Goal: Information Seeking & Learning: Learn about a topic

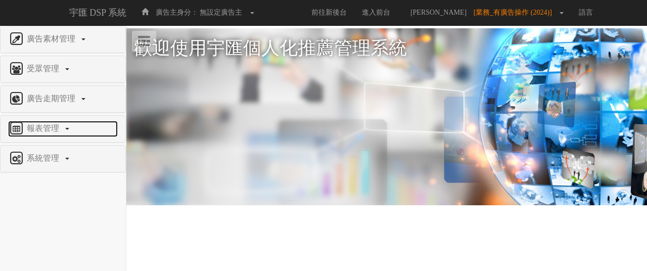
click at [63, 125] on span "報表管理" at bounding box center [44, 128] width 40 height 9
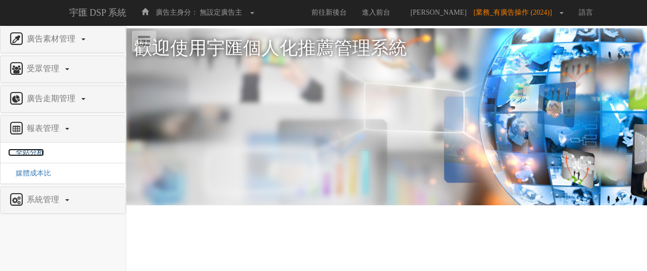
click at [19, 149] on span "全站分析" at bounding box center [26, 153] width 36 height 8
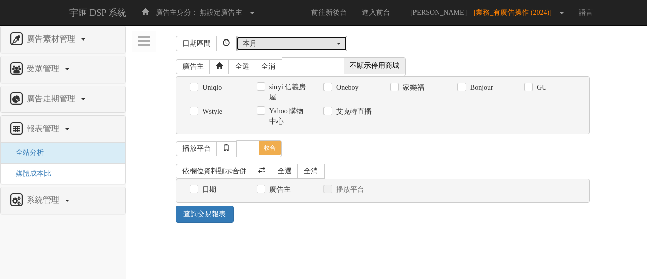
click at [311, 44] on div "本月" at bounding box center [289, 43] width 92 height 10
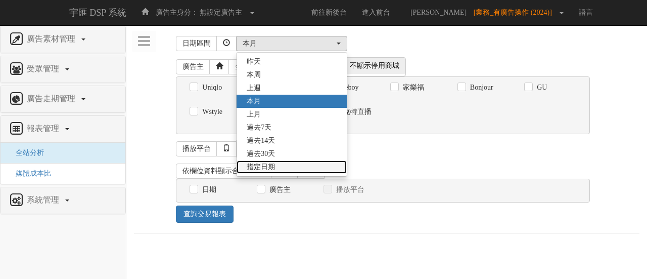
click at [283, 166] on link "指定日期" at bounding box center [292, 166] width 110 height 13
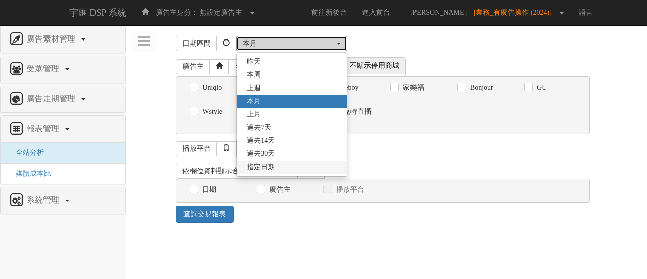
select select "Custom"
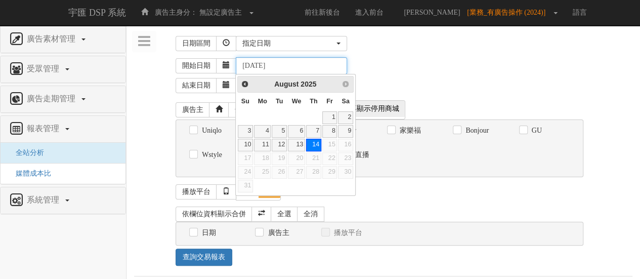
click at [254, 65] on input "[DATE]" at bounding box center [291, 65] width 111 height 17
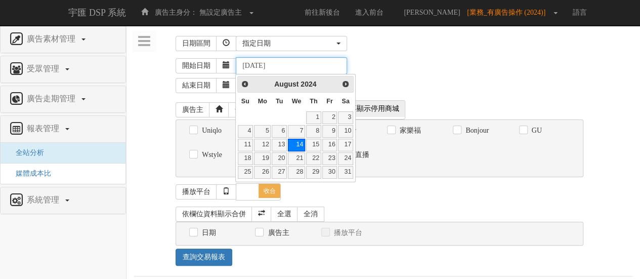
drag, startPoint x: 289, startPoint y: 70, endPoint x: 274, endPoint y: 70, distance: 15.7
click at [274, 70] on input "2024-08-14" at bounding box center [291, 65] width 111 height 17
click at [318, 119] on link "1" at bounding box center [313, 117] width 15 height 13
type input "[DATE]"
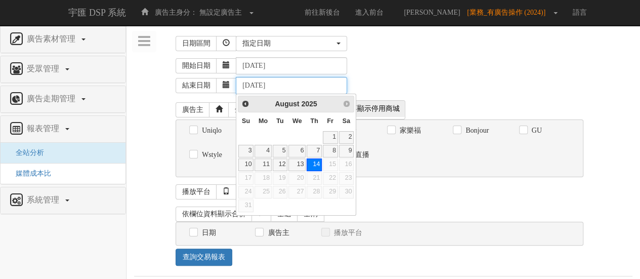
click at [256, 88] on input "[DATE]" at bounding box center [291, 85] width 111 height 17
click at [268, 86] on input "[DATE]" at bounding box center [291, 85] width 111 height 17
click at [244, 99] on span "Prev" at bounding box center [245, 103] width 8 height 8
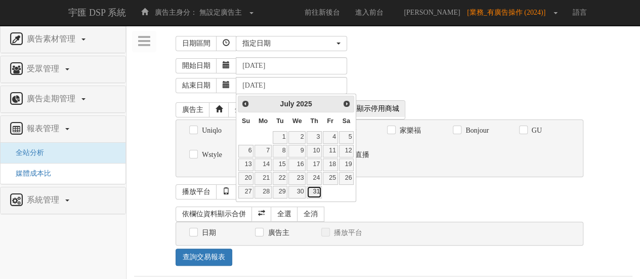
click at [319, 190] on link "31" at bounding box center [314, 192] width 15 height 13
type input "[DATE]"
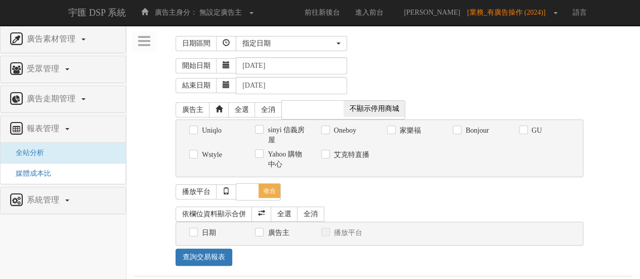
click at [534, 129] on label "GU" at bounding box center [535, 130] width 13 height 10
click at [526, 129] on input "GU" at bounding box center [522, 130] width 7 height 7
checkbox input "true"
click at [272, 190] on span "收合" at bounding box center [269, 191] width 22 height 14
checkbox input "true"
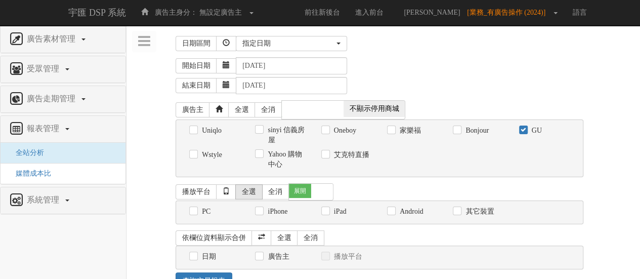
click at [257, 188] on link "全選" at bounding box center [248, 191] width 27 height 15
checkbox input "true"
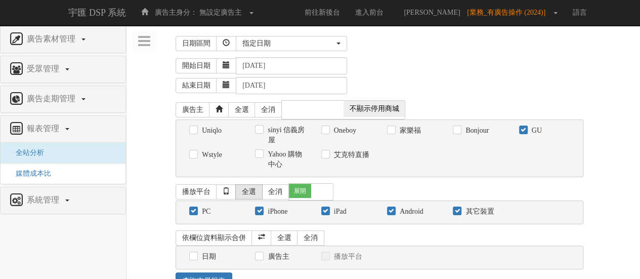
checkbox input "true"
click at [272, 187] on link "全消" at bounding box center [275, 191] width 27 height 15
checkbox input "false"
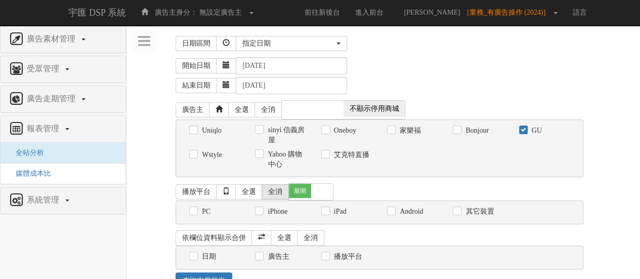
checkbox input "false"
click at [300, 187] on span "展開" at bounding box center [300, 191] width 22 height 14
checkbox input "false"
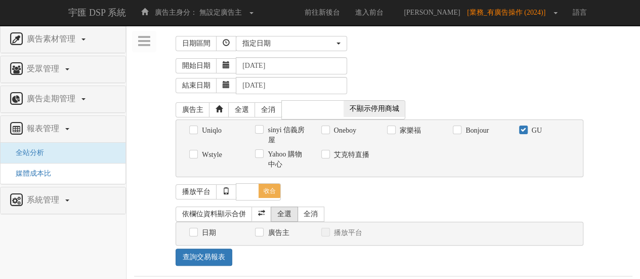
click at [285, 213] on link "全選" at bounding box center [284, 213] width 27 height 15
checkbox input "true"
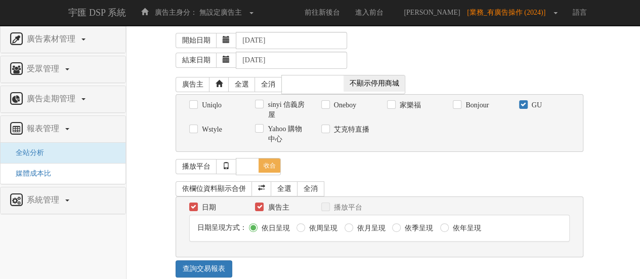
scroll to position [35, 0]
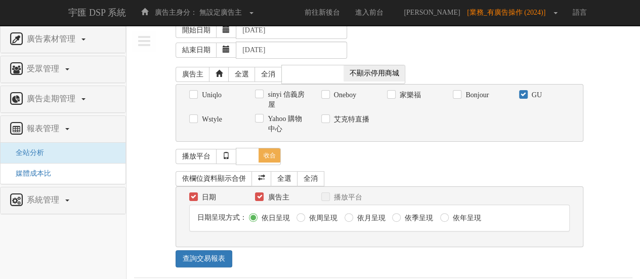
click at [367, 218] on label "依月呈現" at bounding box center [370, 218] width 31 height 10
click at [351, 218] on input "依月呈現" at bounding box center [347, 217] width 7 height 7
radio input "true"
click at [212, 254] on link "查詢交易報表" at bounding box center [204, 258] width 57 height 17
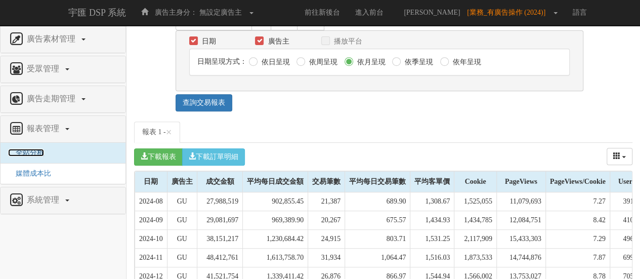
scroll to position [0, 0]
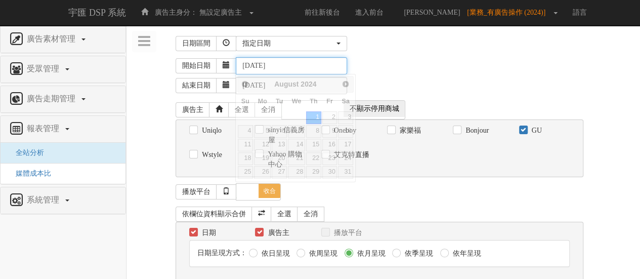
drag, startPoint x: 290, startPoint y: 65, endPoint x: 162, endPoint y: 74, distance: 128.3
click at [162, 74] on div "開始日期 2024-08-01 結束日期 2025-07-31" at bounding box center [383, 75] width 498 height 43
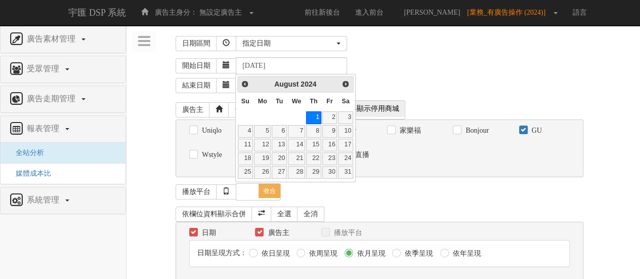
drag, startPoint x: 419, startPoint y: 73, endPoint x: 411, endPoint y: 74, distance: 8.2
click at [419, 73] on div "開始日期 2024-08-01" at bounding box center [404, 65] width 457 height 17
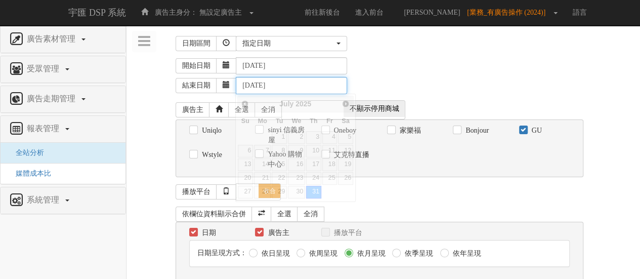
drag, startPoint x: 308, startPoint y: 86, endPoint x: 157, endPoint y: 91, distance: 150.8
click at [157, 91] on div "開始日期 2024-08-01 結束日期 2025-07-31" at bounding box center [383, 75] width 498 height 43
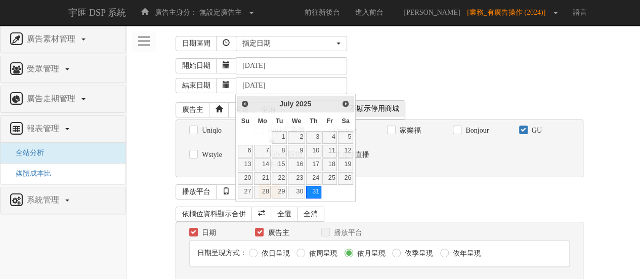
click at [493, 197] on div "播放平台 全選 全消 展開 收合" at bounding box center [380, 191] width 408 height 17
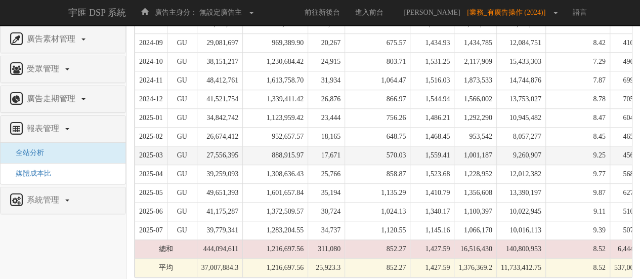
scroll to position [380, 0]
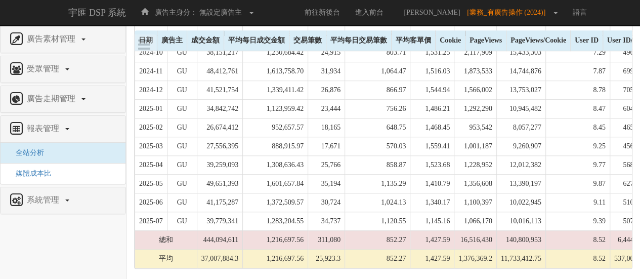
click at [295, 254] on td "1,216,697.56" at bounding box center [275, 258] width 65 height 19
click at [294, 254] on td "1,216,697.56" at bounding box center [275, 258] width 65 height 19
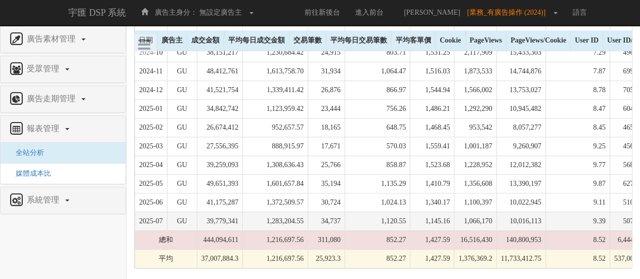
click at [301, 218] on td "1,283,204.55" at bounding box center [275, 220] width 65 height 19
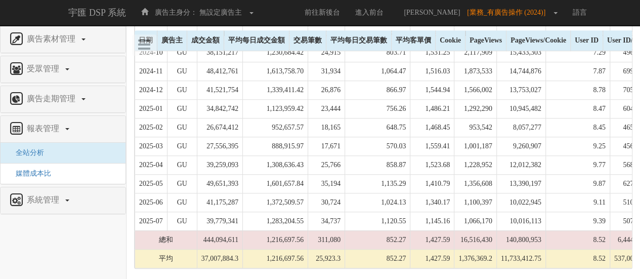
click at [296, 251] on td "1,216,697.56" at bounding box center [275, 258] width 65 height 19
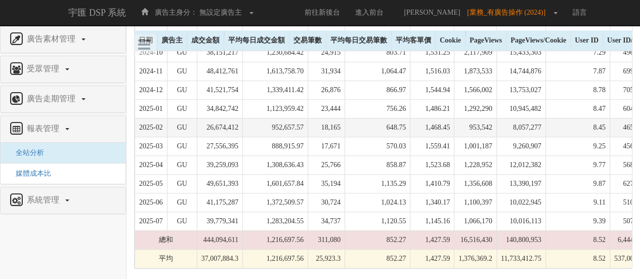
click at [487, 118] on td "953,542" at bounding box center [475, 127] width 42 height 19
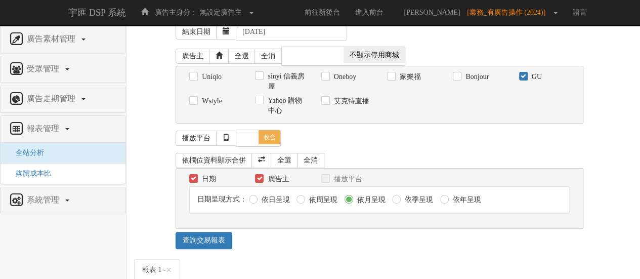
scroll to position [0, 0]
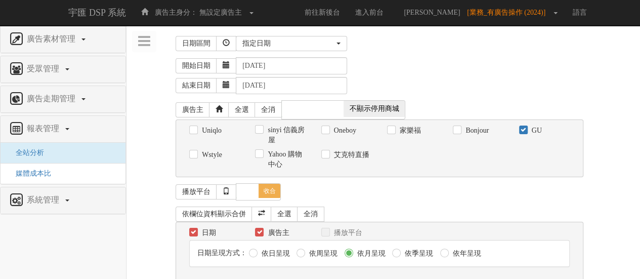
click at [210, 131] on label "Uniqlo" at bounding box center [210, 130] width 22 height 10
click at [196, 131] on input "Uniqlo" at bounding box center [192, 130] width 7 height 7
checkbox input "true"
click at [527, 129] on div "GU" at bounding box center [544, 130] width 51 height 11
click at [532, 130] on label "GU" at bounding box center [535, 130] width 13 height 10
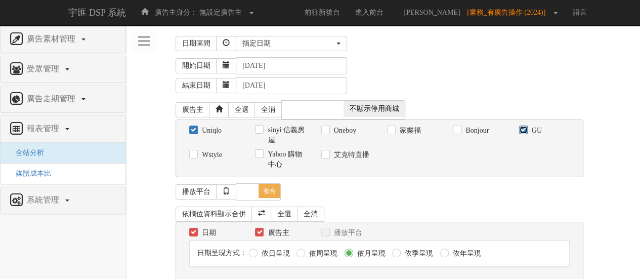
click at [526, 130] on input "GU" at bounding box center [522, 130] width 7 height 7
checkbox input "false"
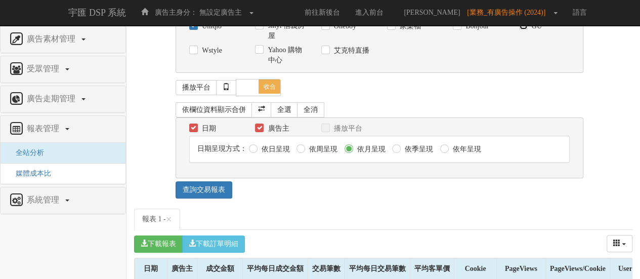
scroll to position [152, 0]
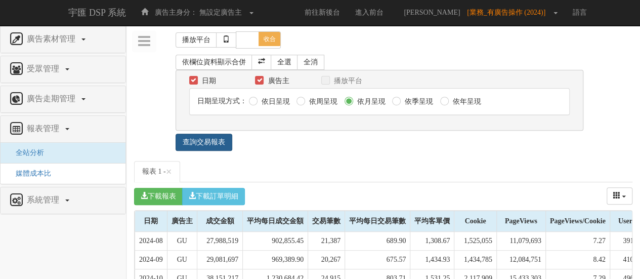
click at [221, 138] on link "查詢交易報表" at bounding box center [204, 142] width 57 height 17
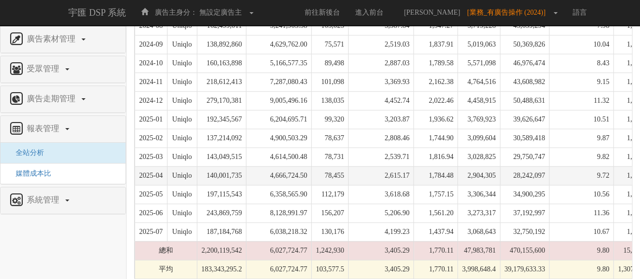
scroll to position [380, 0]
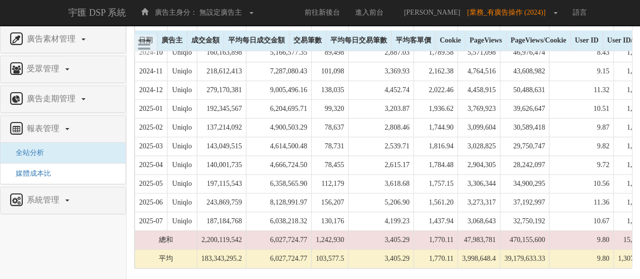
click at [299, 253] on td "6,027,724.77" at bounding box center [278, 258] width 65 height 19
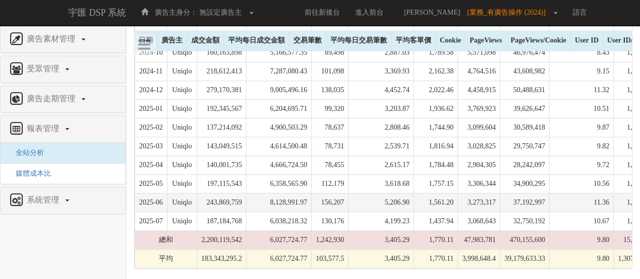
click at [330, 201] on td "156,207" at bounding box center [330, 202] width 37 height 19
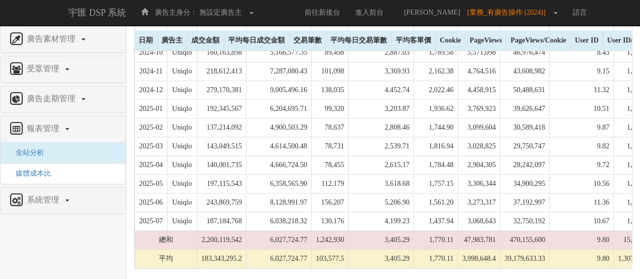
click at [300, 255] on td "6,027,724.77" at bounding box center [278, 258] width 65 height 19
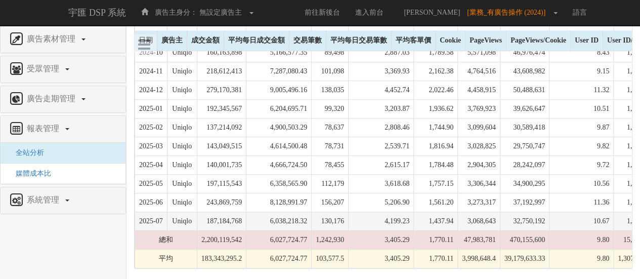
click at [321, 223] on td "130,176" at bounding box center [330, 220] width 37 height 19
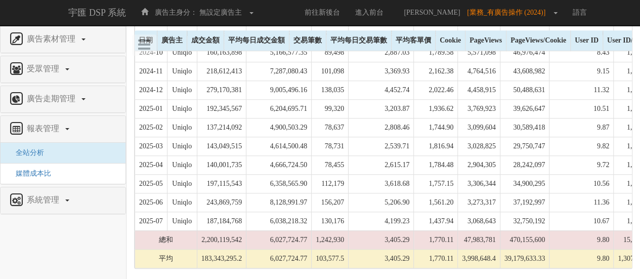
click at [279, 249] on td "6,027,724.77" at bounding box center [278, 258] width 65 height 19
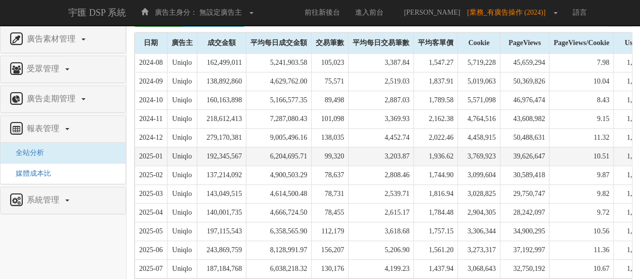
click at [395, 154] on td "3,203.87" at bounding box center [381, 156] width 65 height 19
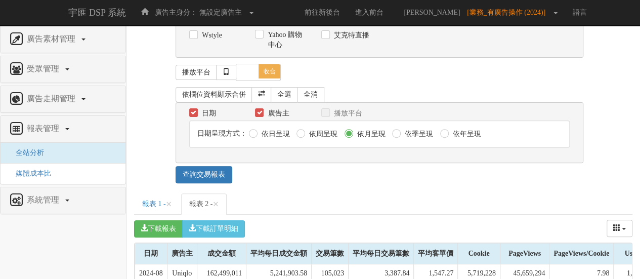
scroll to position [26, 0]
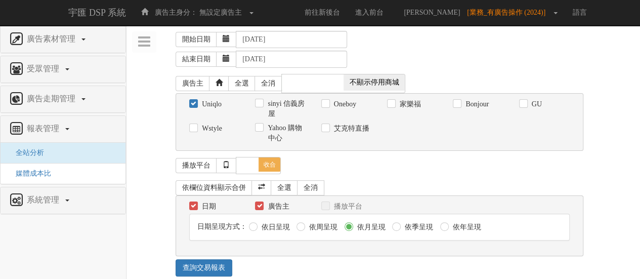
click at [210, 101] on label "Uniqlo" at bounding box center [210, 104] width 22 height 10
click at [196, 101] on input "Uniqlo" at bounding box center [192, 104] width 7 height 7
checkbox input "false"
click at [205, 123] on label "Wstyle" at bounding box center [210, 128] width 23 height 10
click at [196, 125] on input "Wstyle" at bounding box center [192, 128] width 7 height 7
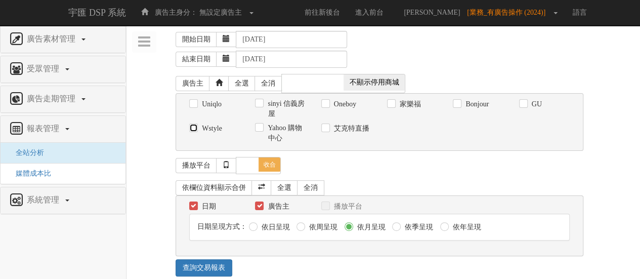
checkbox input "true"
click at [211, 261] on link "查詢交易報表" at bounding box center [204, 267] width 57 height 17
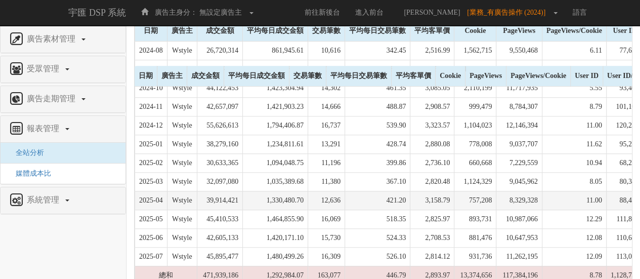
scroll to position [380, 0]
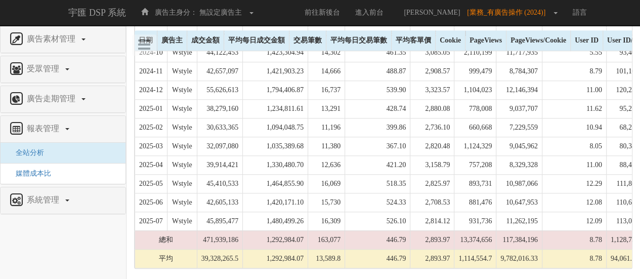
click at [308, 254] on td "1,292,984.07" at bounding box center [275, 258] width 65 height 19
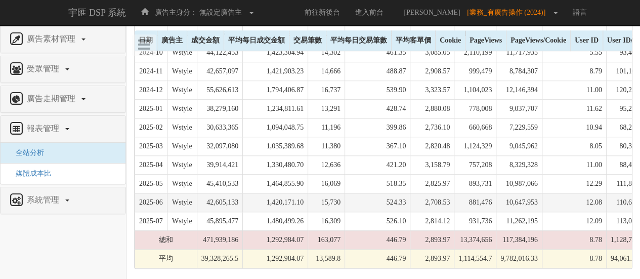
click at [400, 200] on td "524.33" at bounding box center [377, 202] width 65 height 19
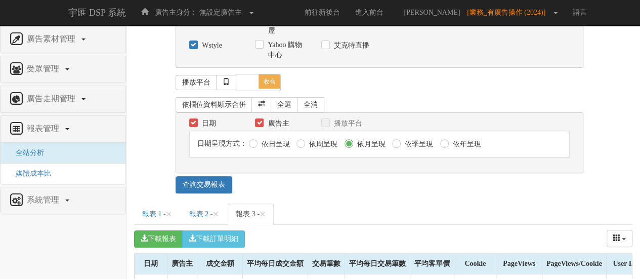
scroll to position [0, 0]
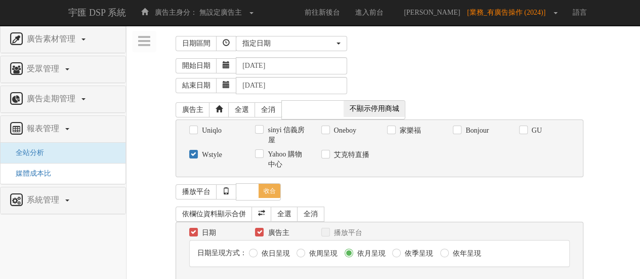
click at [356, 129] on label "Oneboy" at bounding box center [343, 130] width 25 height 10
click at [328, 129] on input "Oneboy" at bounding box center [324, 130] width 7 height 7
checkbox input "true"
click at [208, 155] on label "Wstyle" at bounding box center [210, 155] width 23 height 10
click at [196, 155] on input "Wstyle" at bounding box center [192, 154] width 7 height 7
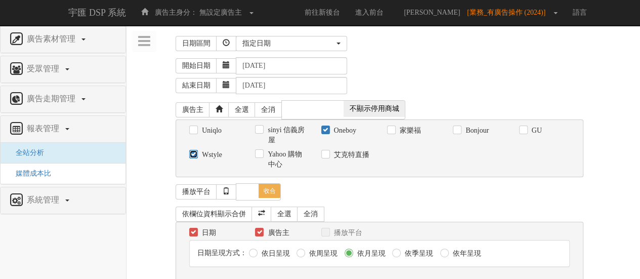
checkbox input "false"
click at [414, 187] on div "播放平台 全選 全消 展開 收合" at bounding box center [380, 191] width 408 height 17
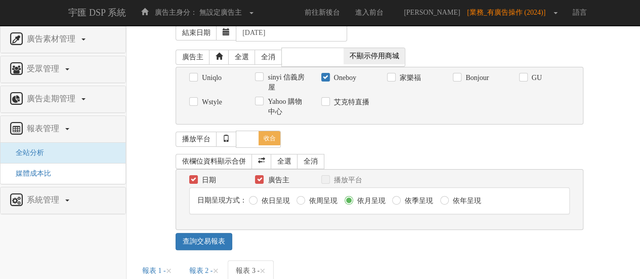
scroll to position [101, 0]
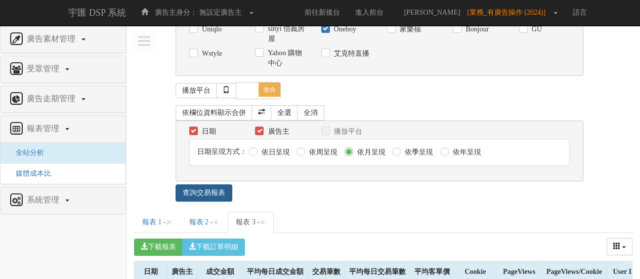
click at [213, 190] on link "查詢交易報表" at bounding box center [204, 192] width 57 height 17
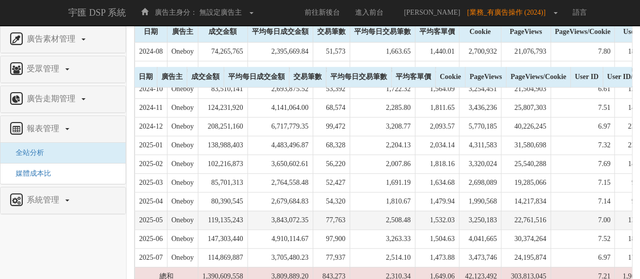
scroll to position [380, 0]
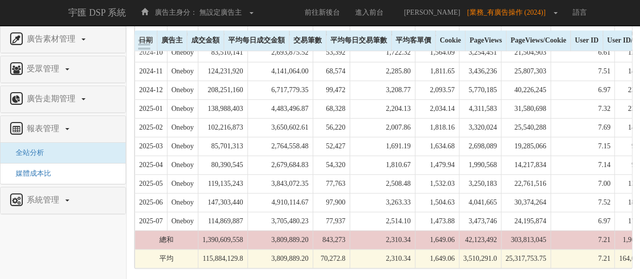
click at [311, 234] on td "3,809,889.20" at bounding box center [279, 239] width 65 height 19
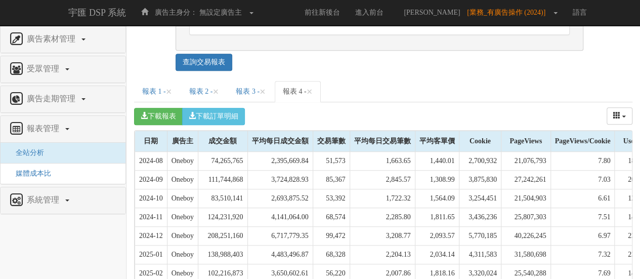
scroll to position [178, 0]
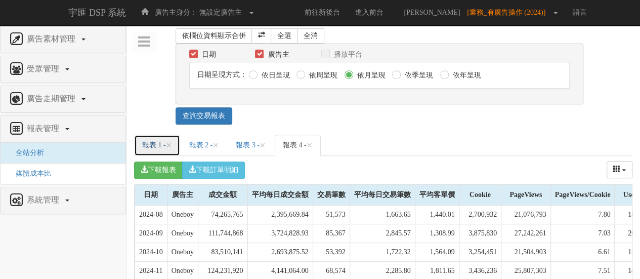
click at [151, 140] on link "報表 1 - ×" at bounding box center [157, 145] width 46 height 21
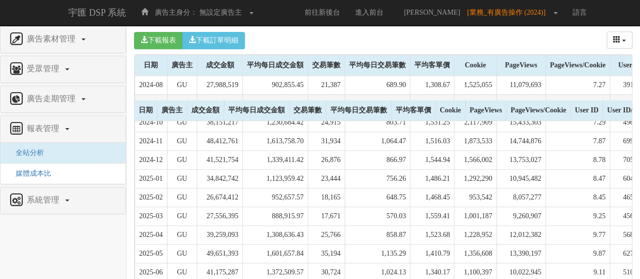
scroll to position [229, 0]
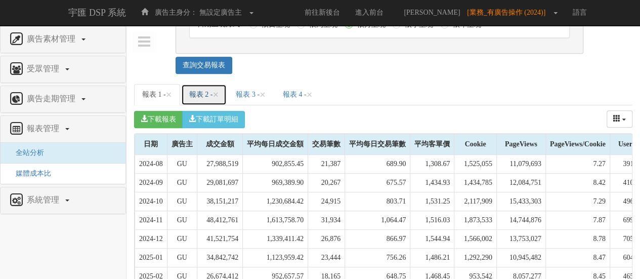
click at [216, 91] on link "報表 2 - ×" at bounding box center [204, 94] width 46 height 21
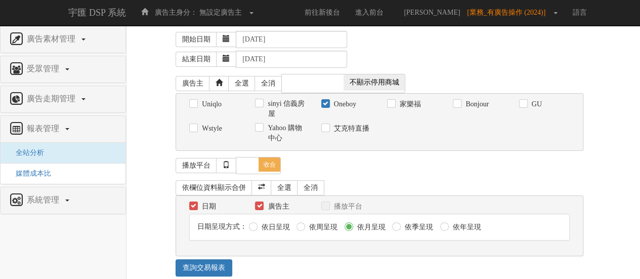
scroll to position [178, 0]
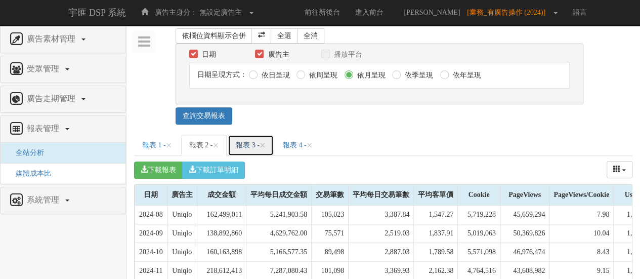
click at [269, 142] on link "報表 3 - ×" at bounding box center [251, 145] width 46 height 21
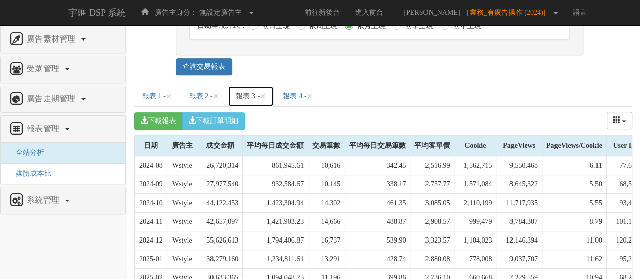
scroll to position [127, 0]
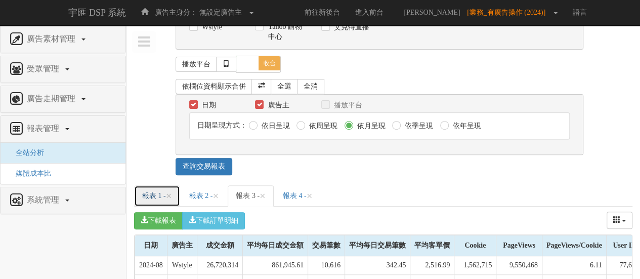
drag, startPoint x: 157, startPoint y: 192, endPoint x: 166, endPoint y: 192, distance: 9.1
click at [157, 192] on link "報表 1 - ×" at bounding box center [157, 195] width 46 height 21
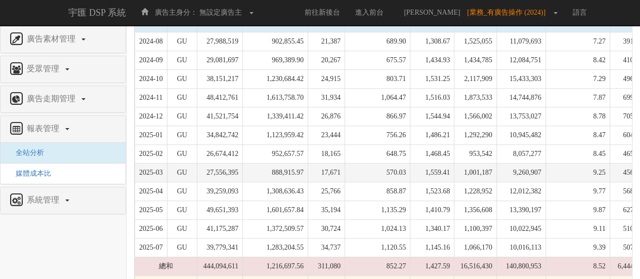
scroll to position [380, 0]
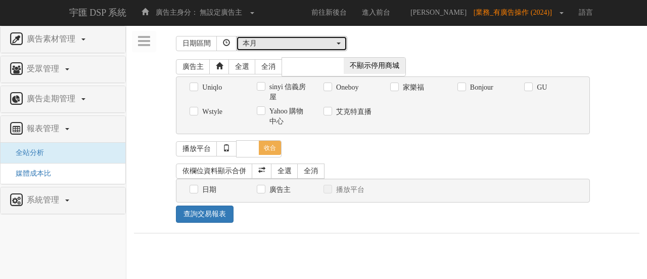
click at [320, 37] on button "本月" at bounding box center [291, 43] width 111 height 15
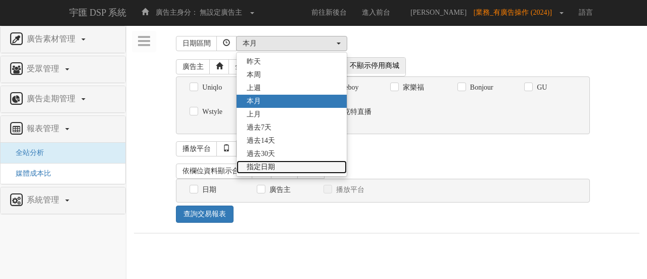
click at [277, 161] on link "指定日期" at bounding box center [292, 166] width 110 height 13
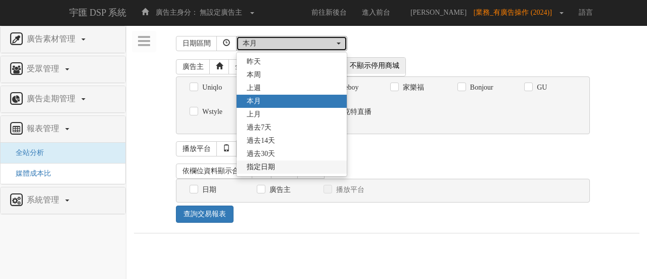
select select "Custom"
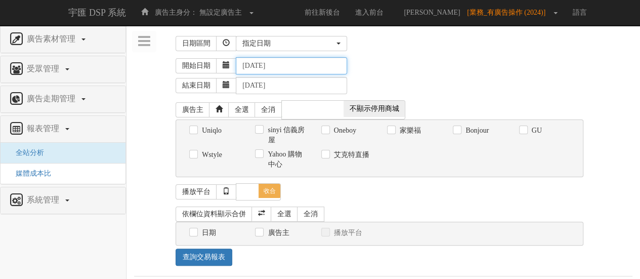
drag, startPoint x: 297, startPoint y: 67, endPoint x: 147, endPoint y: 67, distance: 150.7
click at [147, 67] on div "開始日期 [DATE] 結束日期 [DATE]" at bounding box center [383, 75] width 498 height 43
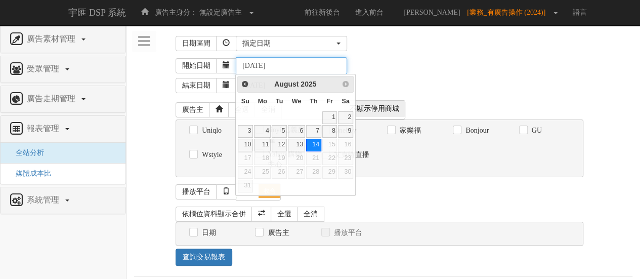
paste input "[DATE]"
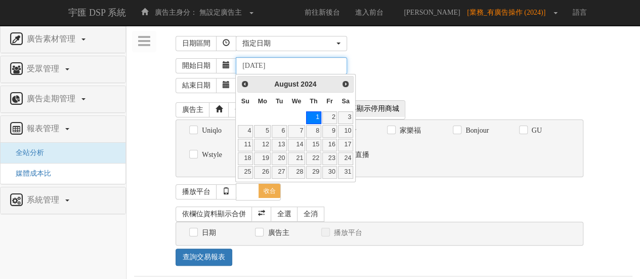
click at [254, 65] on input "[DATE]" at bounding box center [291, 65] width 111 height 17
type input "[DATE]"
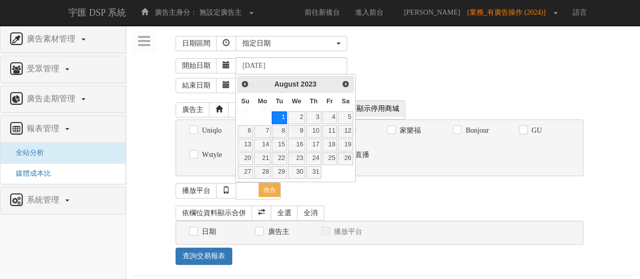
click at [408, 62] on div "開始日期 [DATE]" at bounding box center [404, 65] width 457 height 17
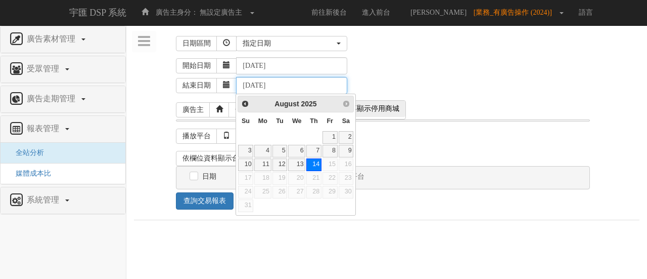
click at [255, 85] on input "[DATE]" at bounding box center [291, 85] width 111 height 17
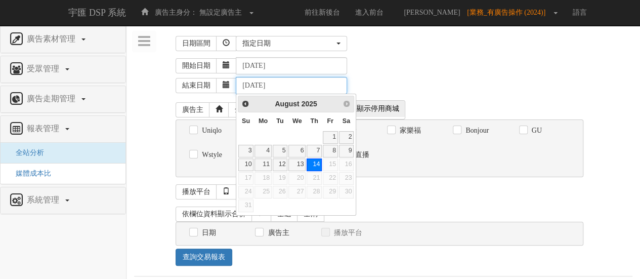
drag, startPoint x: 268, startPoint y: 83, endPoint x: 200, endPoint y: 85, distance: 68.3
click at [200, 85] on div "結束日期 [DATE]" at bounding box center [404, 84] width 457 height 20
paste input "7-31"
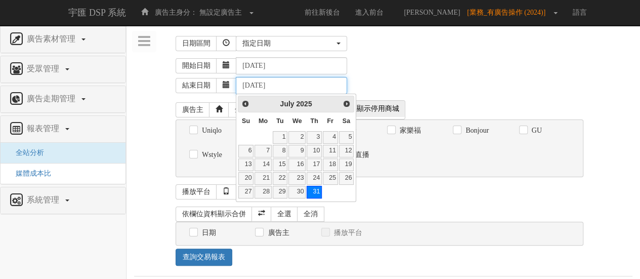
click at [255, 84] on input "[DATE]" at bounding box center [291, 85] width 111 height 17
type input "[DATE]"
click at [414, 74] on div "結束日期 [DATE]" at bounding box center [404, 84] width 457 height 20
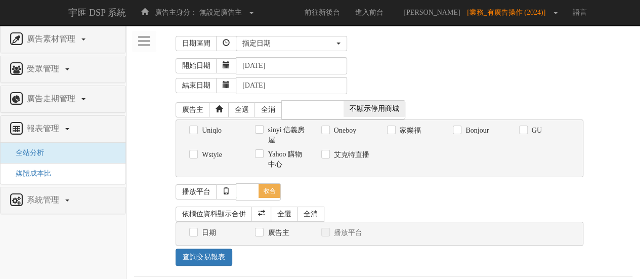
click at [529, 131] on label "GU" at bounding box center [535, 130] width 13 height 10
click at [526, 131] on input "GU" at bounding box center [522, 130] width 7 height 7
checkbox input "true"
click at [282, 212] on link "全選" at bounding box center [284, 213] width 27 height 15
checkbox input "true"
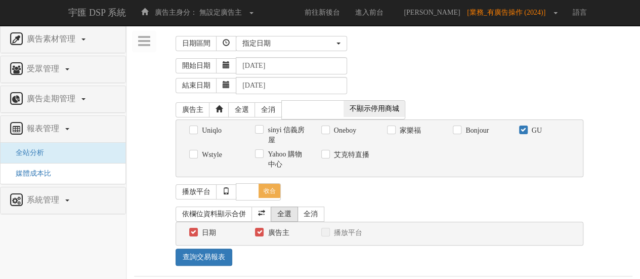
checkbox input "true"
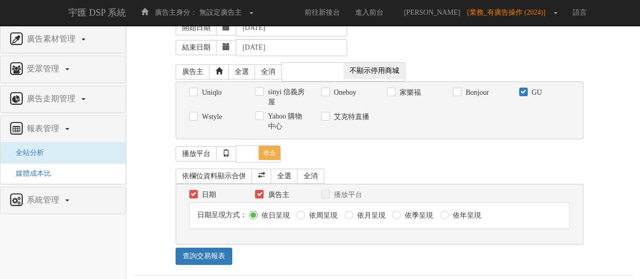
scroll to position [38, 0]
click at [307, 214] on label "依周呈現" at bounding box center [322, 215] width 31 height 10
click at [302, 214] on input "依周呈現" at bounding box center [299, 214] width 7 height 7
radio input "true"
click at [375, 207] on div "日期呈現方式： 依日呈現 依周呈現 依月呈現 依季呈現 依年呈現" at bounding box center [379, 215] width 379 height 26
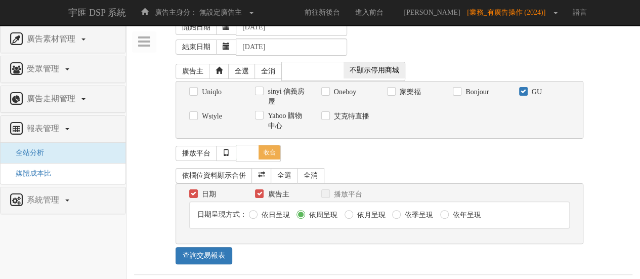
click at [374, 211] on label "依月呈現" at bounding box center [370, 215] width 31 height 10
click at [351, 211] on input "依月呈現" at bounding box center [347, 214] width 7 height 7
radio input "true"
click at [222, 249] on link "查詢交易報表" at bounding box center [204, 255] width 57 height 17
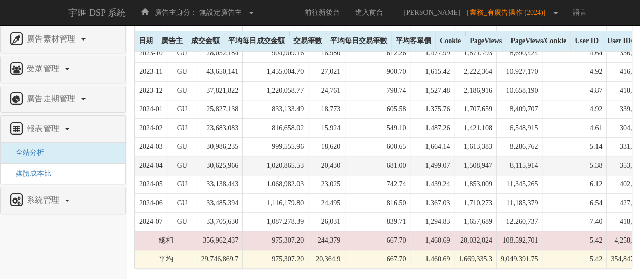
scroll to position [380, 0]
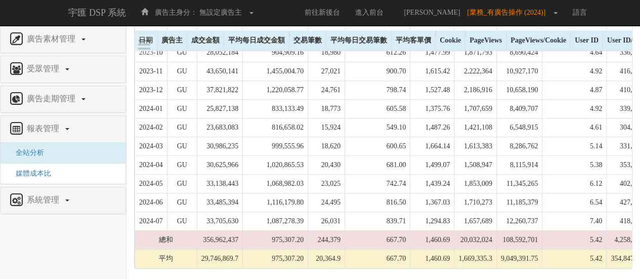
click at [308, 250] on td "975,307.20" at bounding box center [275, 258] width 65 height 19
click at [305, 251] on td "975,307.20" at bounding box center [275, 258] width 65 height 19
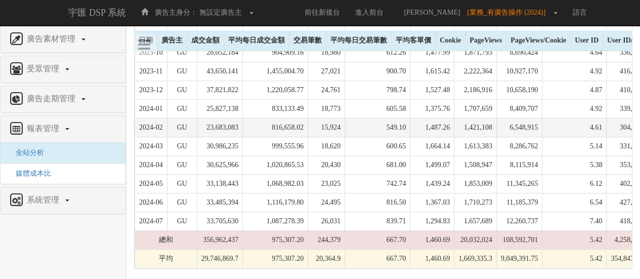
click at [497, 118] on td "1,421,108" at bounding box center [475, 127] width 42 height 19
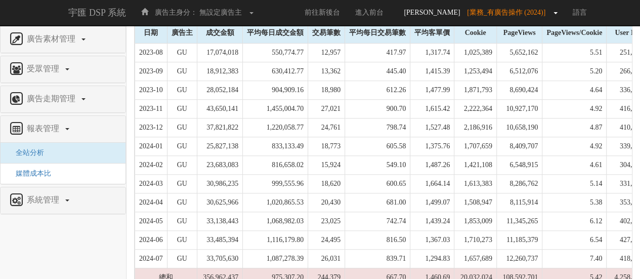
scroll to position [330, 0]
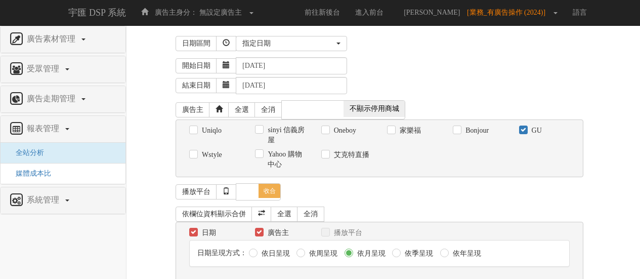
select select "Custom"
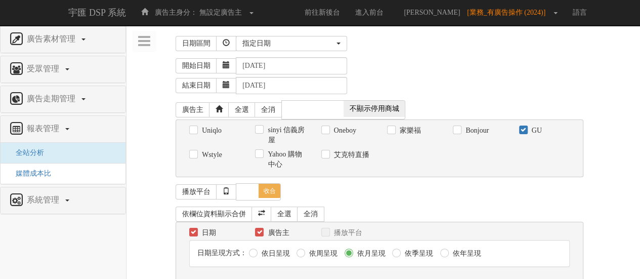
click at [545, 128] on div "GU" at bounding box center [544, 130] width 51 height 11
click at [539, 127] on label "GU" at bounding box center [535, 130] width 13 height 10
click at [526, 127] on input "GU" at bounding box center [522, 130] width 7 height 7
checkbox input "false"
click at [218, 128] on label "Uniqlo" at bounding box center [210, 130] width 22 height 10
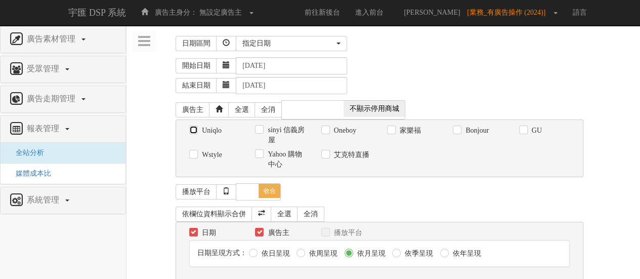
click at [196, 128] on input "Uniqlo" at bounding box center [192, 130] width 7 height 7
checkbox input "true"
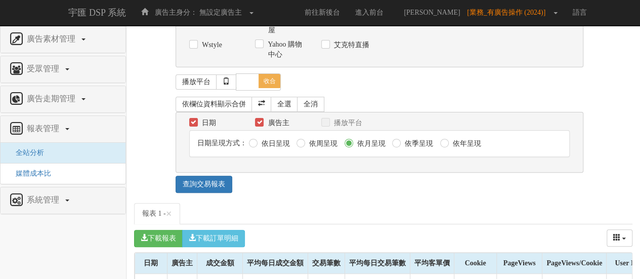
scroll to position [152, 0]
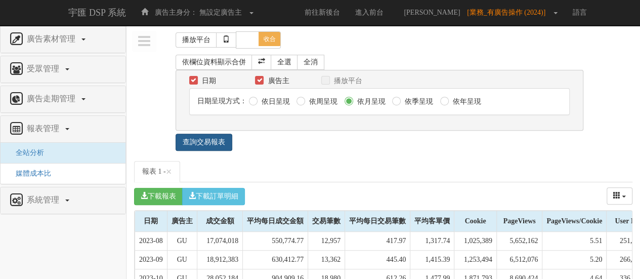
click at [219, 136] on link "查詢交易報表" at bounding box center [204, 142] width 57 height 17
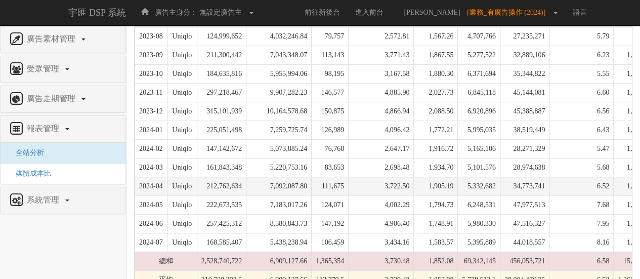
scroll to position [380, 0]
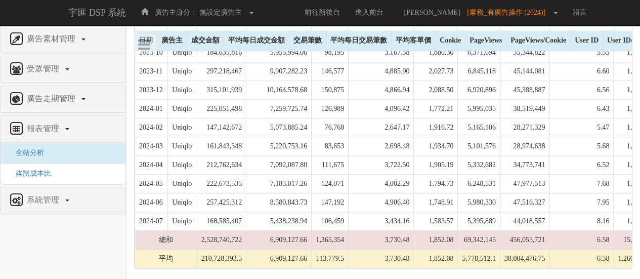
click at [306, 251] on td "6,909,127.66" at bounding box center [278, 258] width 65 height 19
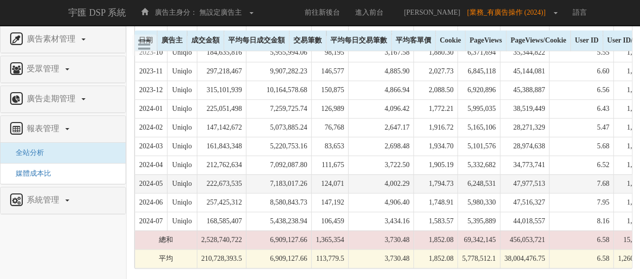
click at [349, 176] on td "124,071" at bounding box center [330, 183] width 37 height 19
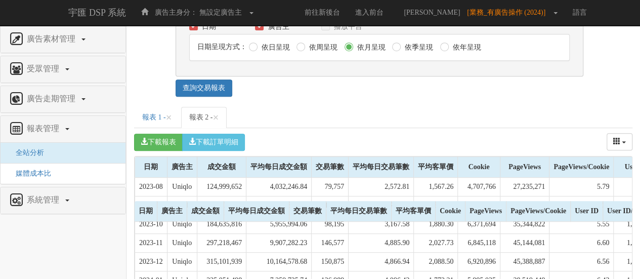
scroll to position [26, 0]
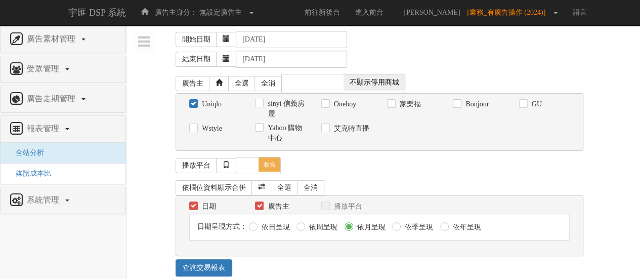
click at [209, 123] on label "Wstyle" at bounding box center [210, 128] width 23 height 10
click at [196, 125] on input "Wstyle" at bounding box center [192, 128] width 7 height 7
checkbox input "true"
click at [214, 102] on label "Uniqlo" at bounding box center [210, 104] width 22 height 10
click at [196, 102] on input "Uniqlo" at bounding box center [192, 104] width 7 height 7
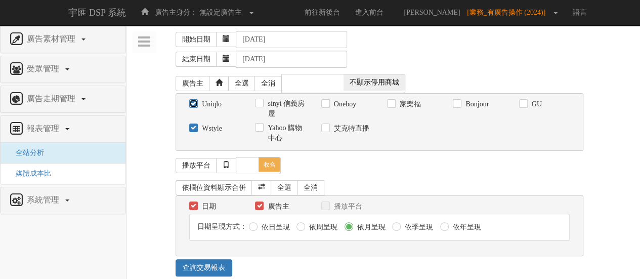
checkbox input "false"
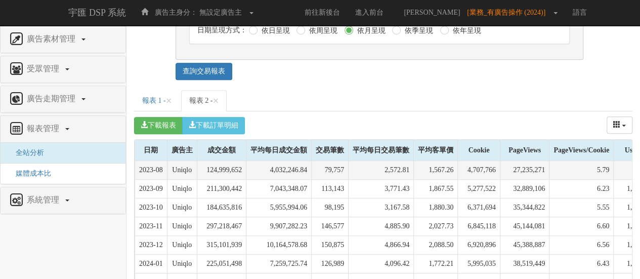
scroll to position [229, 0]
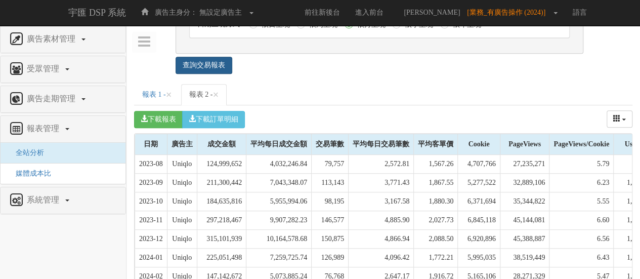
click at [213, 59] on link "查詢交易報表" at bounding box center [204, 65] width 57 height 17
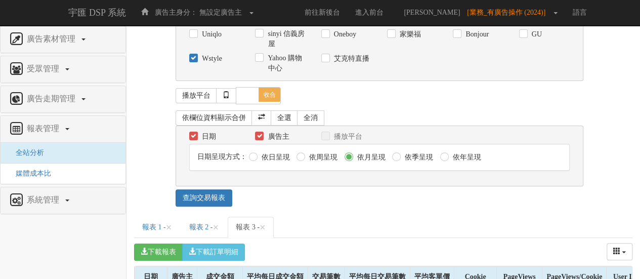
scroll to position [178, 0]
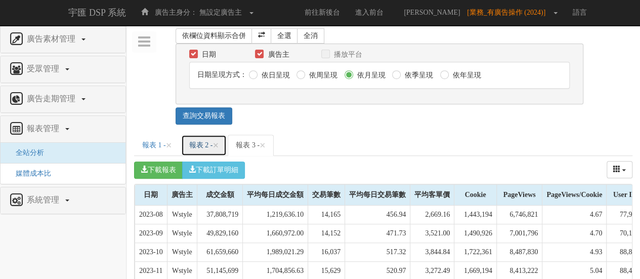
click at [201, 139] on link "報表 2 - ×" at bounding box center [204, 145] width 46 height 21
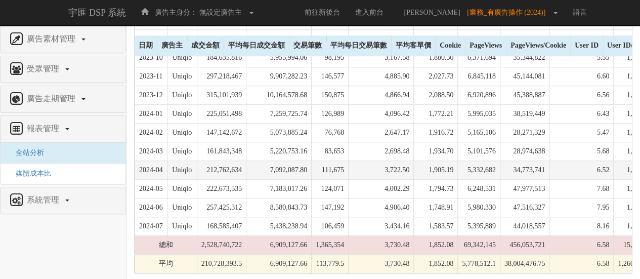
scroll to position [380, 0]
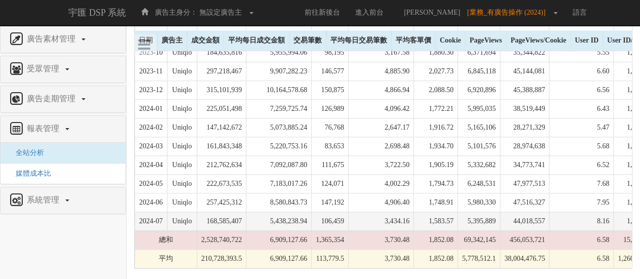
click at [305, 214] on td "5,438,238.94" at bounding box center [278, 220] width 65 height 19
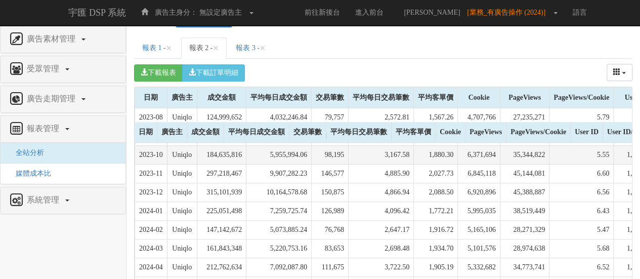
scroll to position [0, 0]
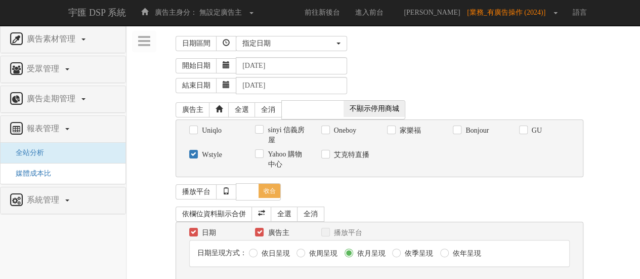
click at [205, 154] on label "Wstyle" at bounding box center [210, 155] width 23 height 10
click at [196, 154] on input "Wstyle" at bounding box center [192, 154] width 7 height 7
checkbox input "false"
click at [346, 133] on label "Oneboy" at bounding box center [343, 130] width 25 height 10
click at [328, 133] on input "Oneboy" at bounding box center [324, 130] width 7 height 7
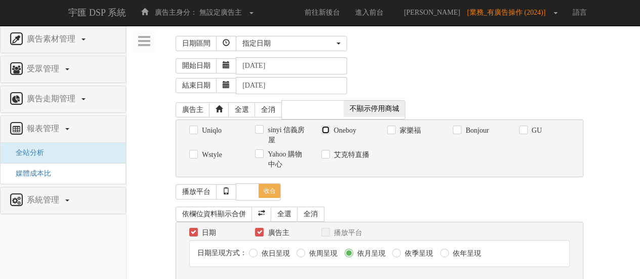
checkbox input "true"
click at [427, 191] on div "播放平台 全選 全消 展開 收合" at bounding box center [380, 191] width 408 height 17
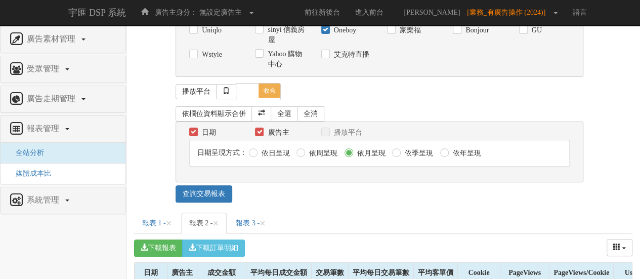
scroll to position [101, 0]
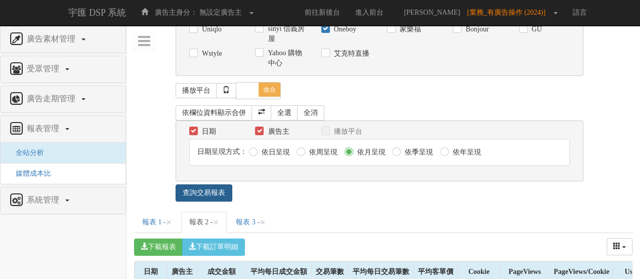
click at [210, 189] on link "查詢交易報表" at bounding box center [204, 192] width 57 height 17
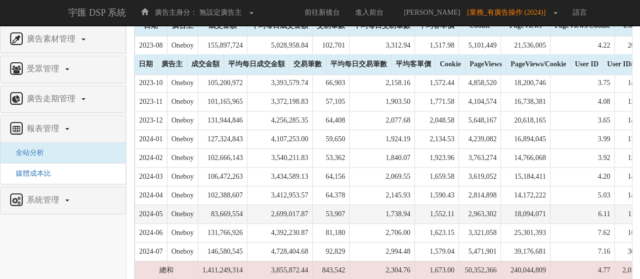
scroll to position [380, 0]
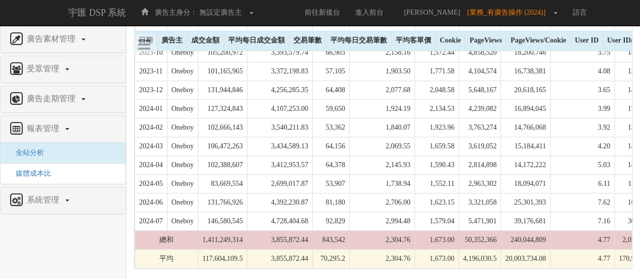
click at [307, 236] on td "3,855,872.44" at bounding box center [279, 239] width 65 height 19
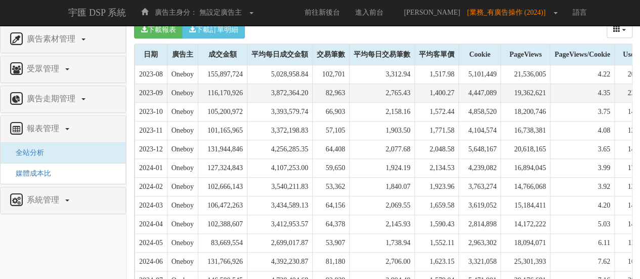
scroll to position [229, 0]
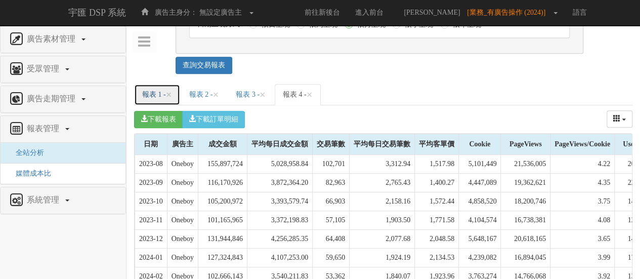
click at [155, 91] on link "報表 1 - ×" at bounding box center [157, 94] width 46 height 21
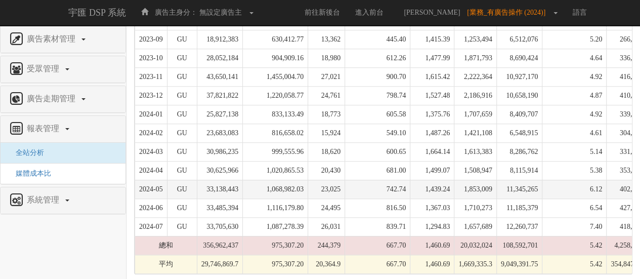
scroll to position [380, 0]
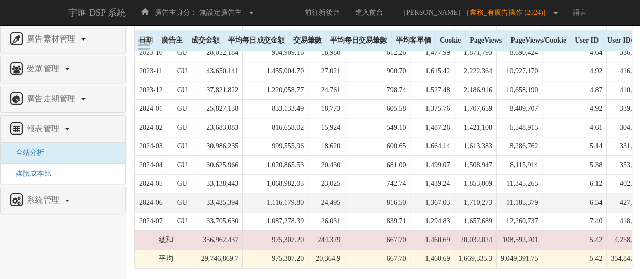
click at [367, 197] on td "816.50" at bounding box center [377, 202] width 65 height 19
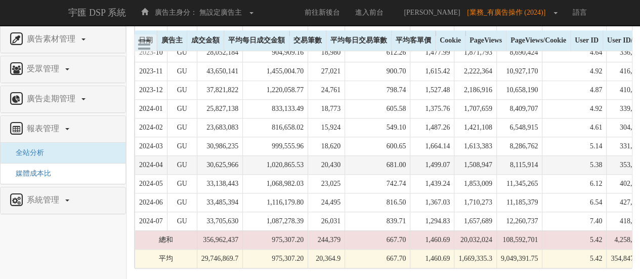
click at [338, 161] on td "20,430" at bounding box center [326, 164] width 37 height 19
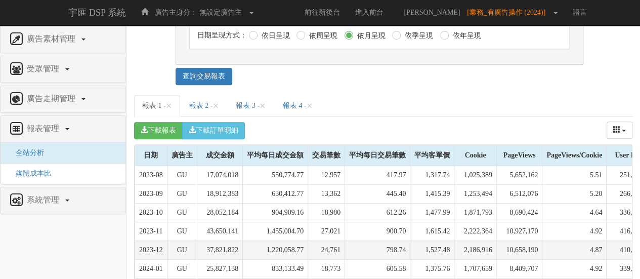
scroll to position [178, 0]
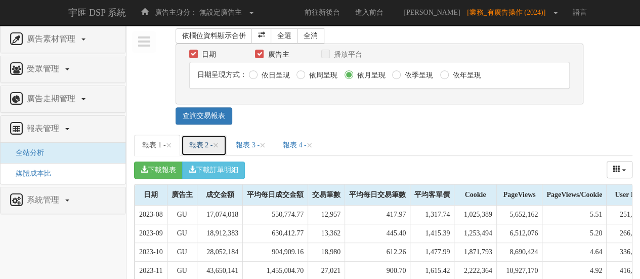
click at [213, 141] on link "報表 2 - ×" at bounding box center [204, 145] width 46 height 21
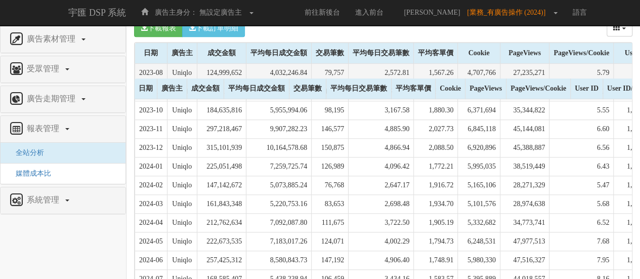
scroll to position [229, 0]
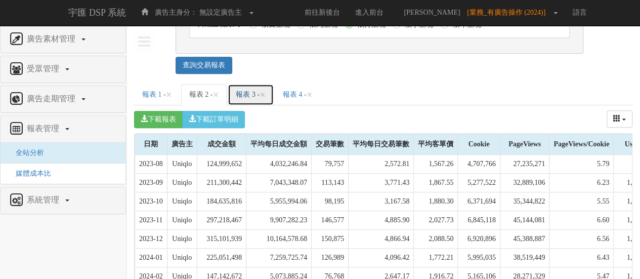
click at [272, 89] on link "報表 3 - ×" at bounding box center [251, 94] width 46 height 21
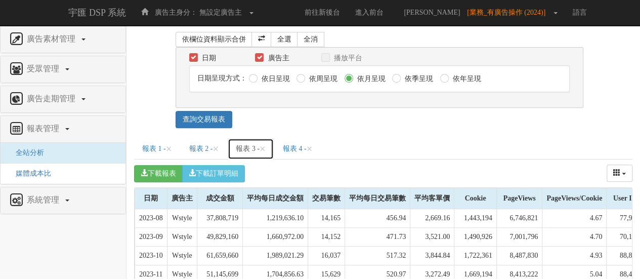
scroll to position [178, 0]
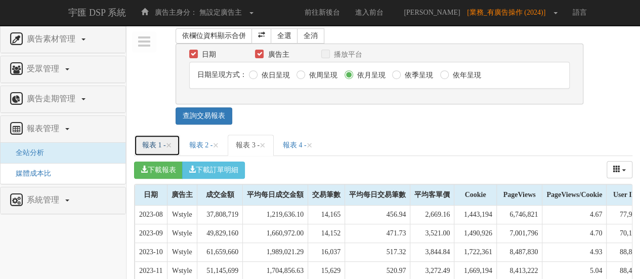
click at [145, 140] on link "報表 1 - ×" at bounding box center [157, 145] width 46 height 21
